Goal: Task Accomplishment & Management: Manage account settings

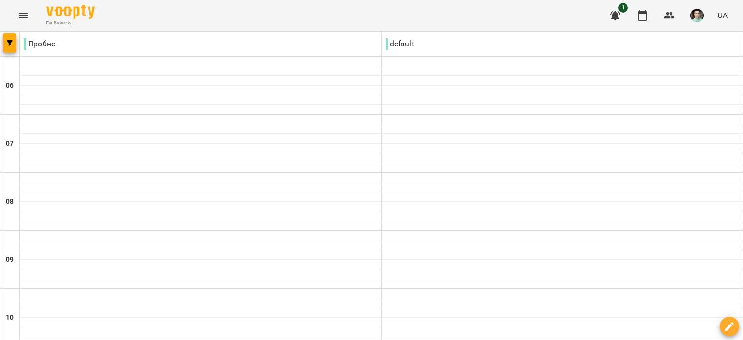
scroll to position [242, 0]
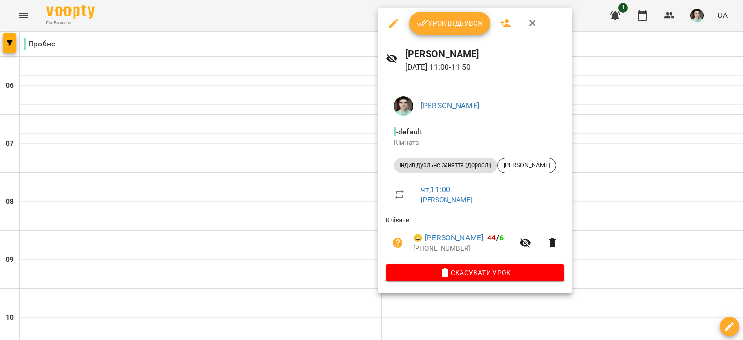
click at [436, 11] on div "Урок відбувся" at bounding box center [475, 23] width 194 height 31
click at [438, 20] on span "Урок відбувся" at bounding box center [450, 23] width 66 height 12
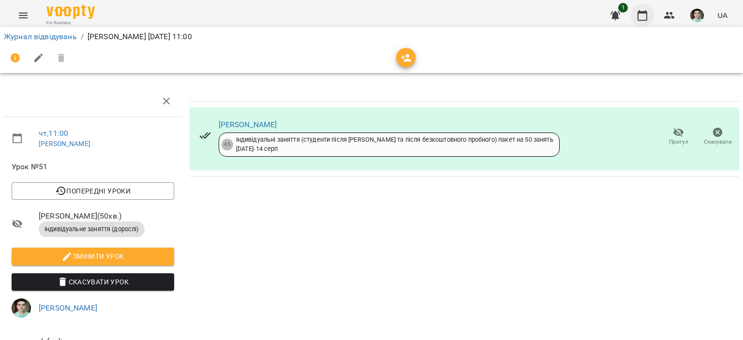
click at [645, 6] on button "button" at bounding box center [642, 15] width 23 height 23
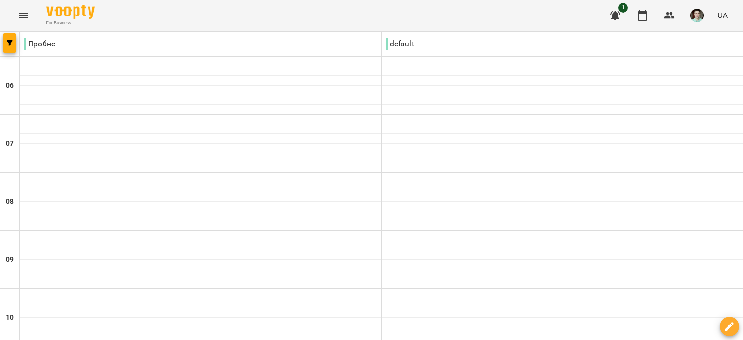
scroll to position [387, 0]
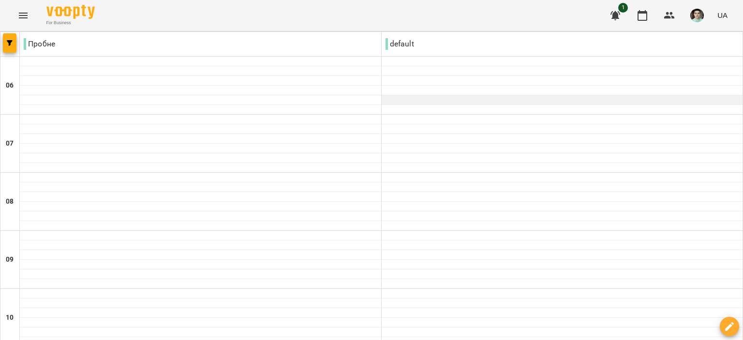
scroll to position [0, 0]
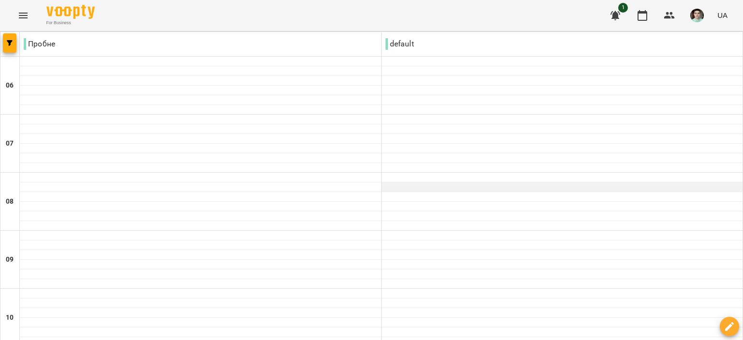
scroll to position [290, 0]
